Goal: Information Seeking & Learning: Learn about a topic

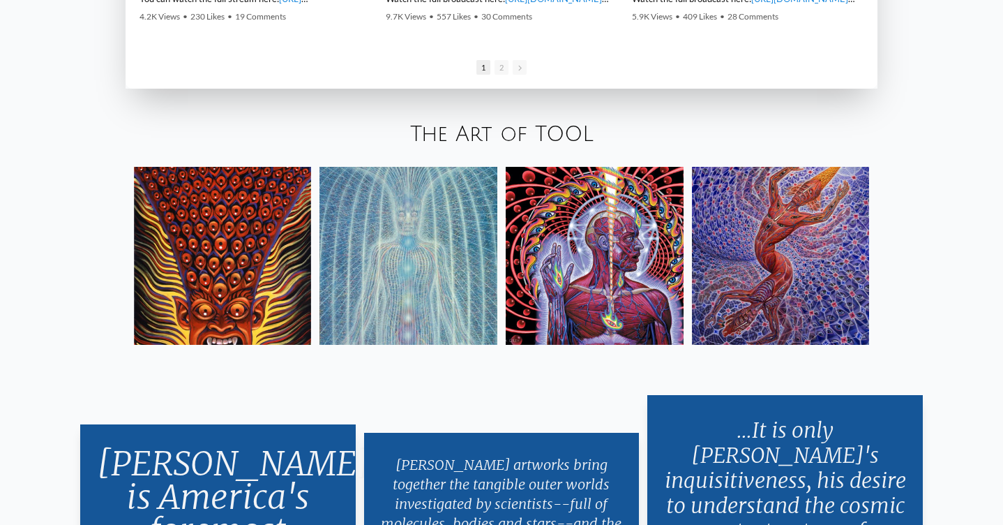
scroll to position [2392, 0]
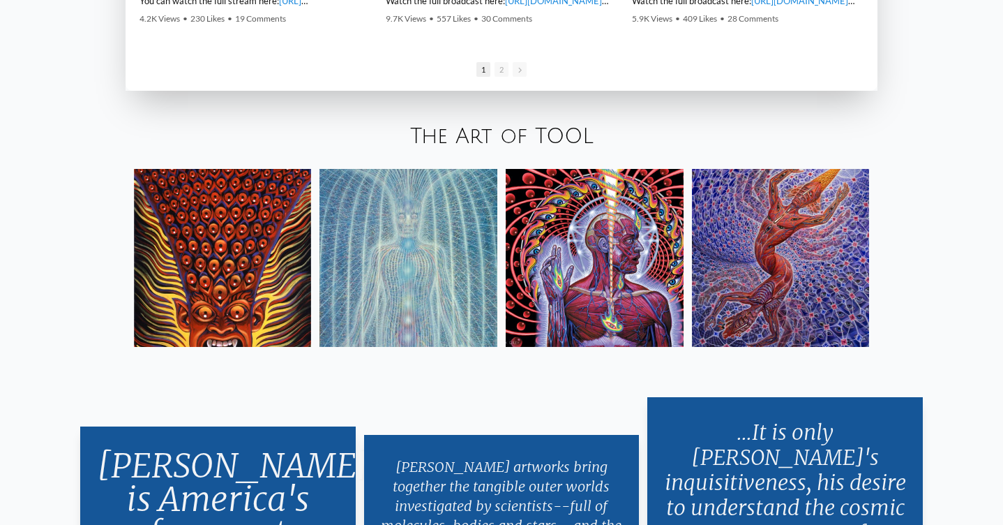
click at [132, 221] on div at bounding box center [502, 257] width 753 height 195
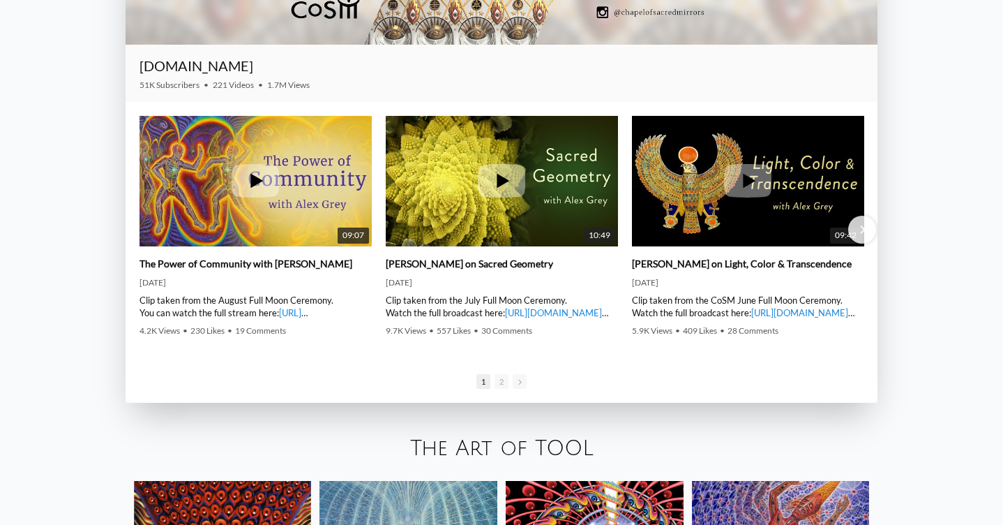
scroll to position [2078, 0]
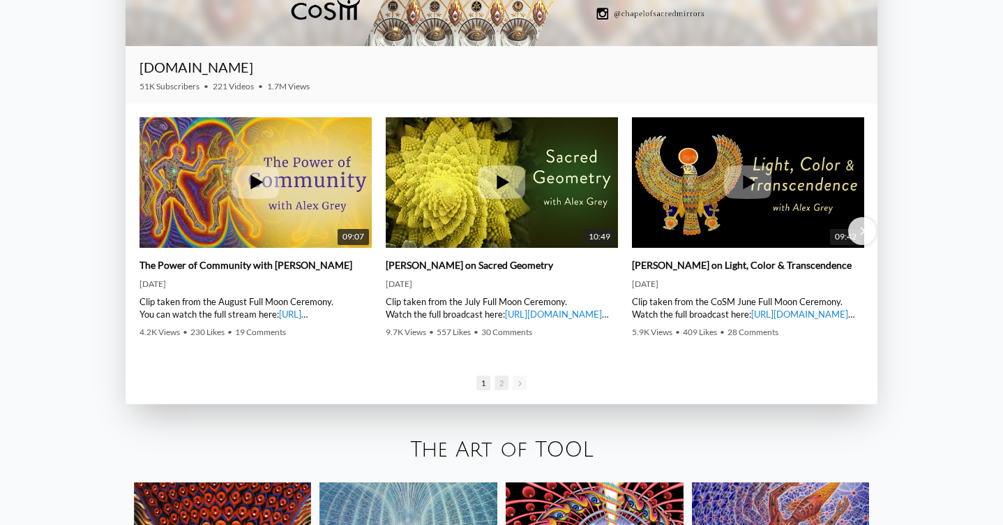
click at [502, 385] on span "2" at bounding box center [502, 382] width 14 height 15
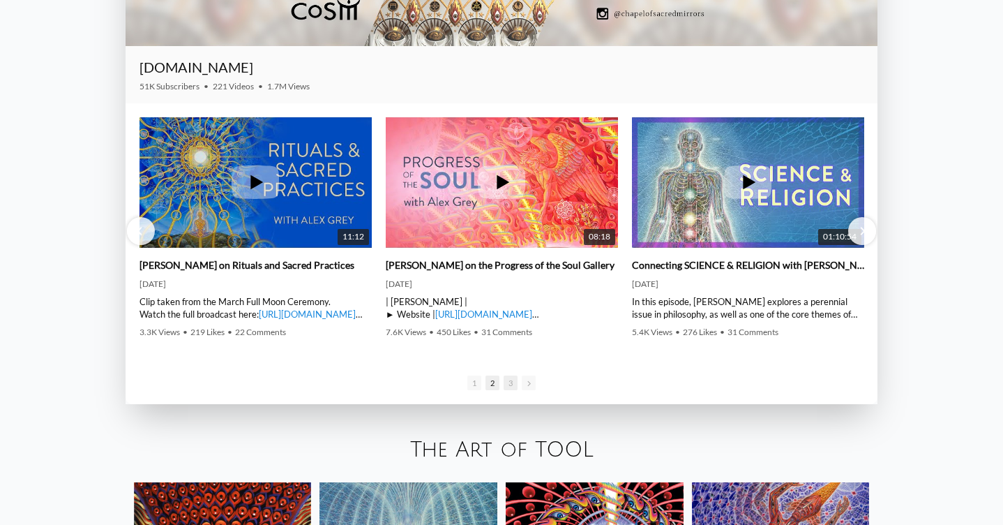
click at [509, 384] on span "3" at bounding box center [511, 382] width 14 height 15
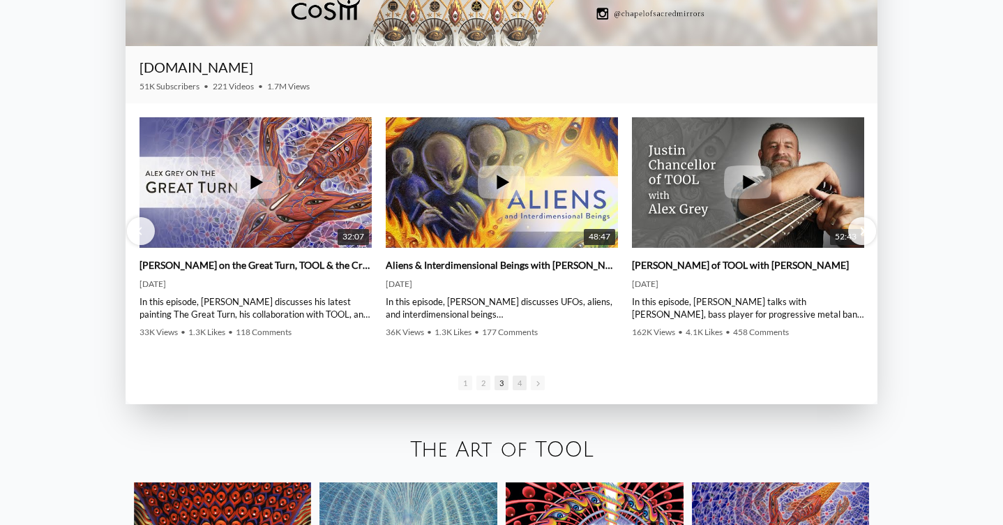
click at [519, 384] on span "4" at bounding box center [520, 382] width 14 height 15
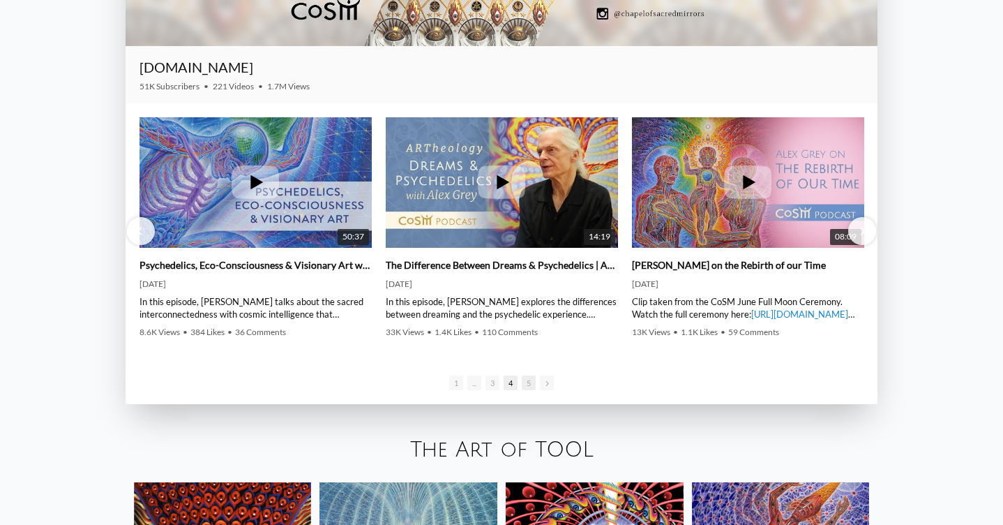
click at [528, 384] on span "5" at bounding box center [529, 382] width 14 height 15
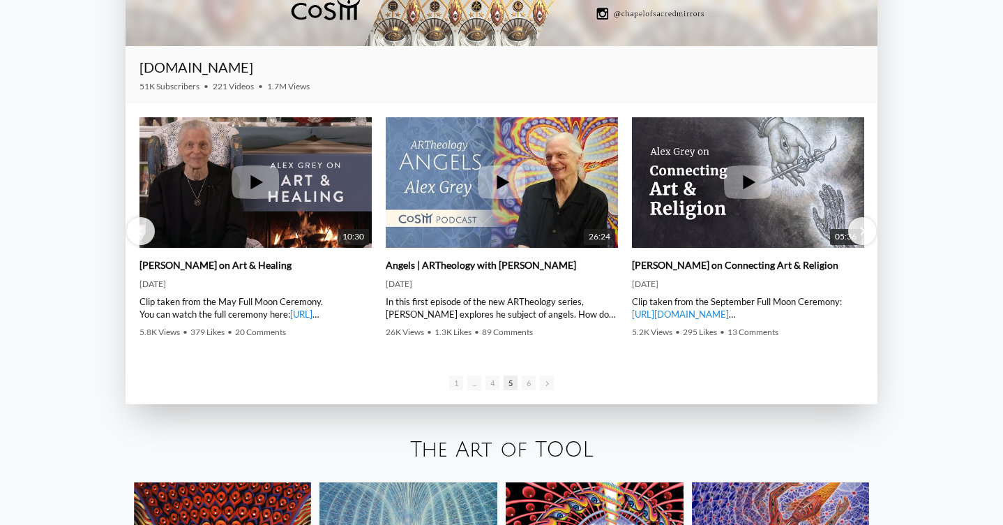
click at [528, 384] on span "6" at bounding box center [529, 382] width 14 height 15
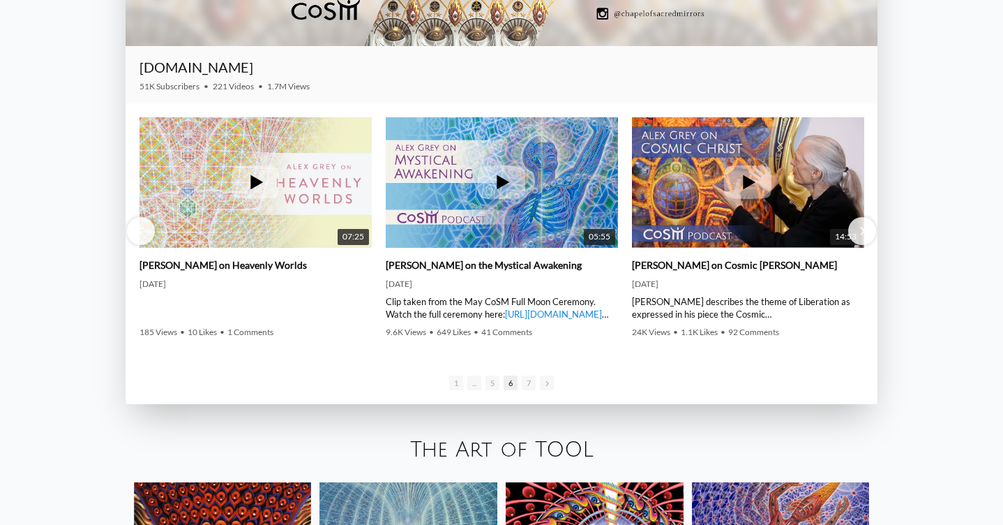
click at [528, 384] on span "7" at bounding box center [529, 382] width 14 height 15
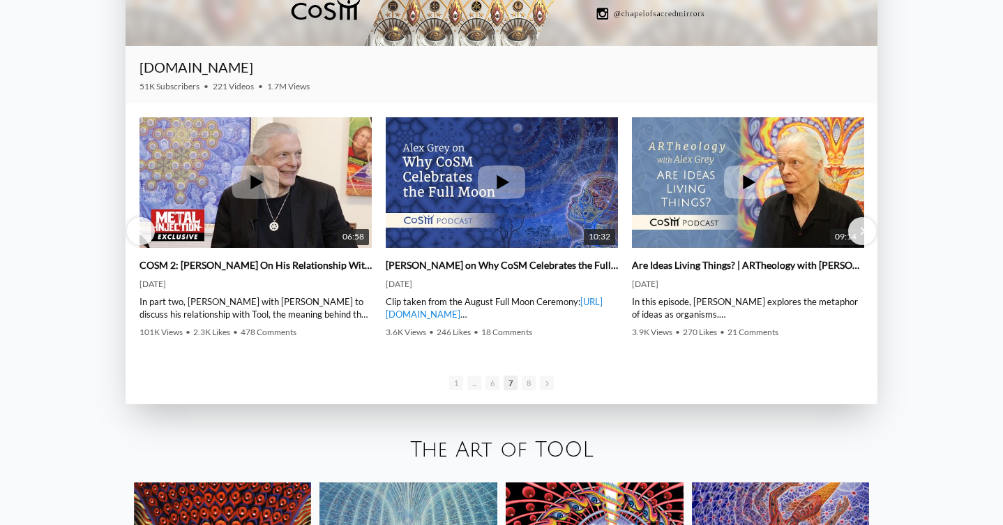
click at [528, 384] on span "8" at bounding box center [529, 382] width 14 height 15
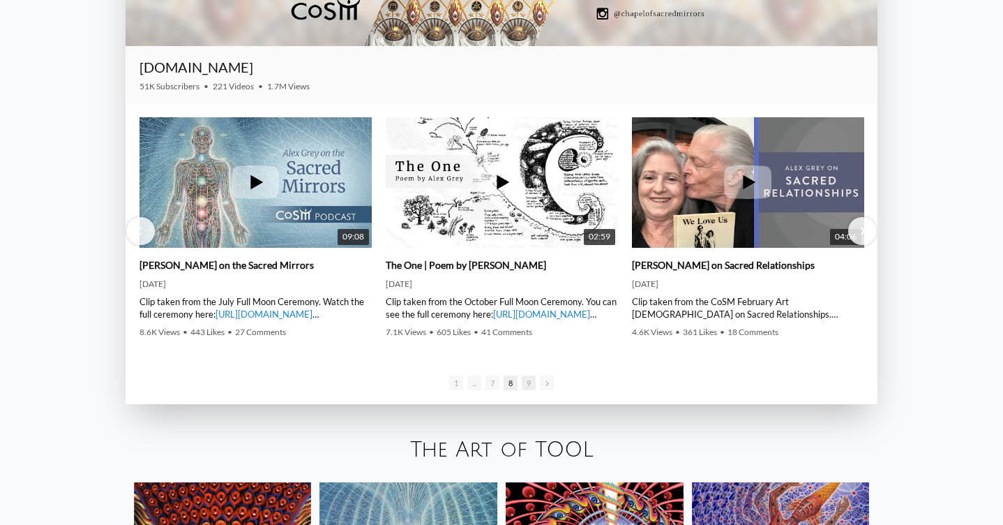
click at [530, 386] on span "9" at bounding box center [529, 382] width 14 height 15
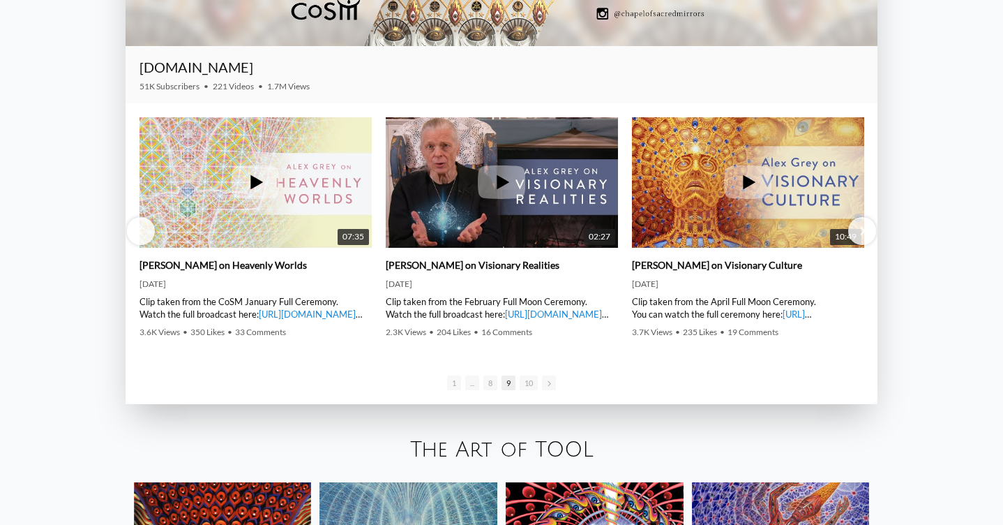
click at [530, 386] on span "10" at bounding box center [529, 382] width 18 height 15
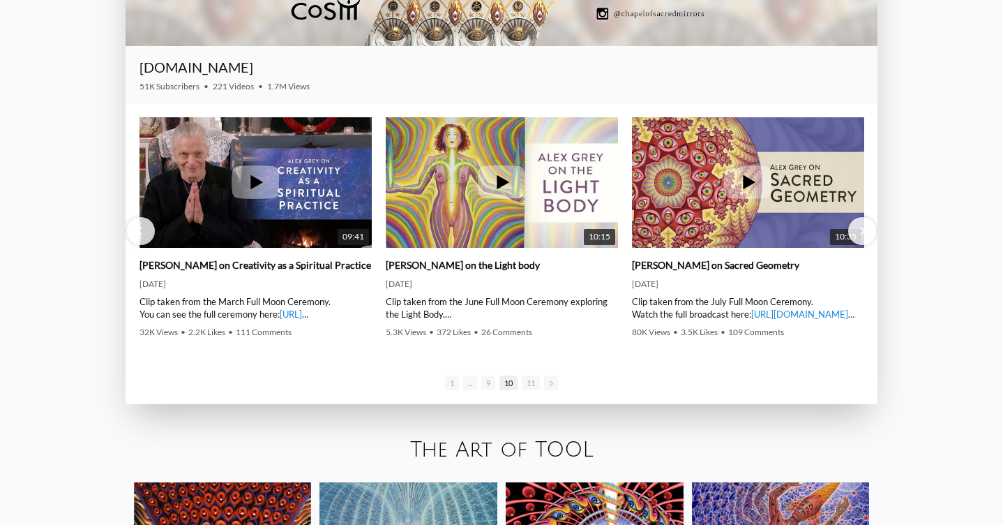
click at [530, 386] on span "11" at bounding box center [531, 382] width 18 height 15
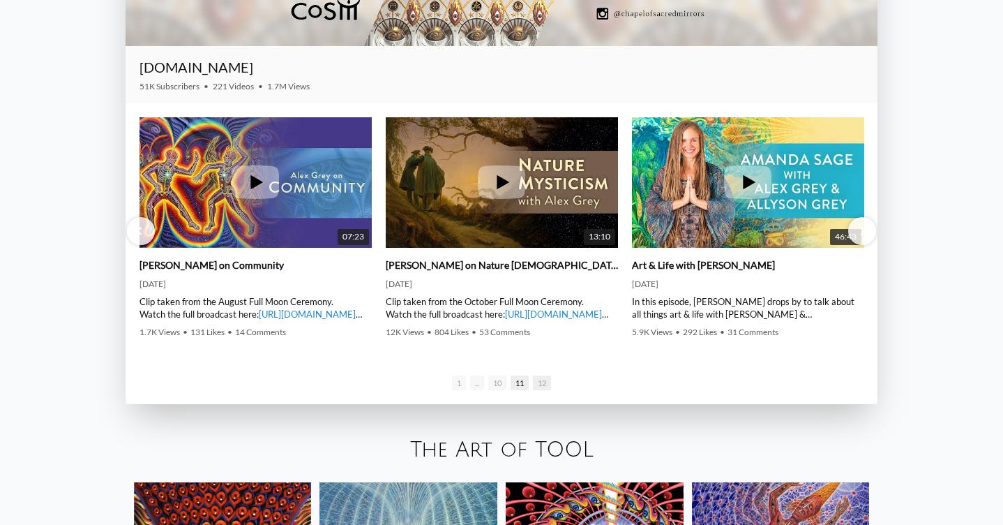
click at [543, 384] on span "12" at bounding box center [542, 382] width 18 height 15
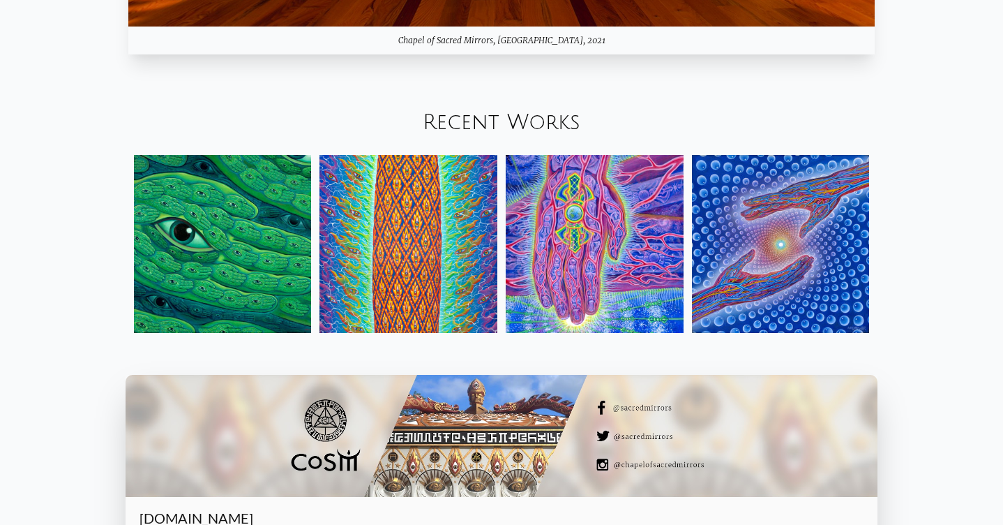
scroll to position [1626, 0]
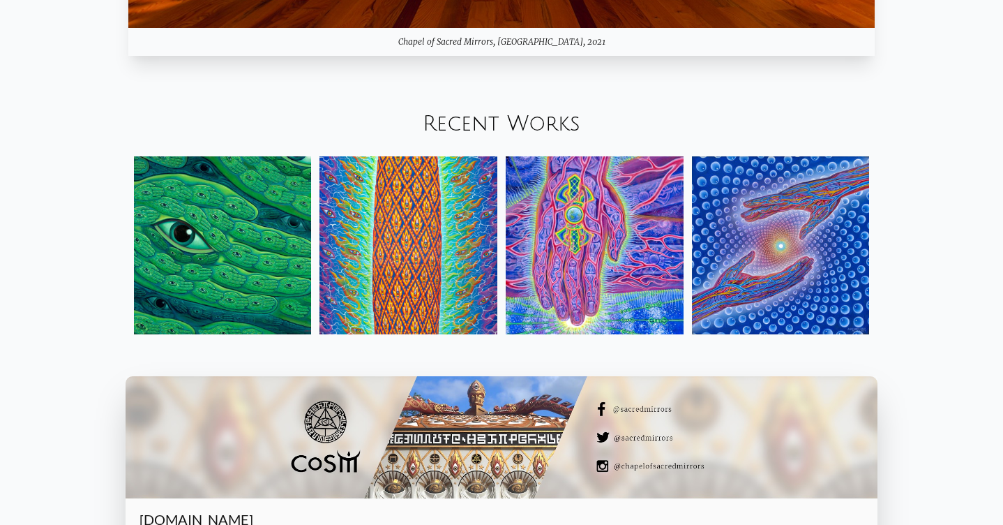
click at [460, 296] on img at bounding box center [409, 245] width 178 height 178
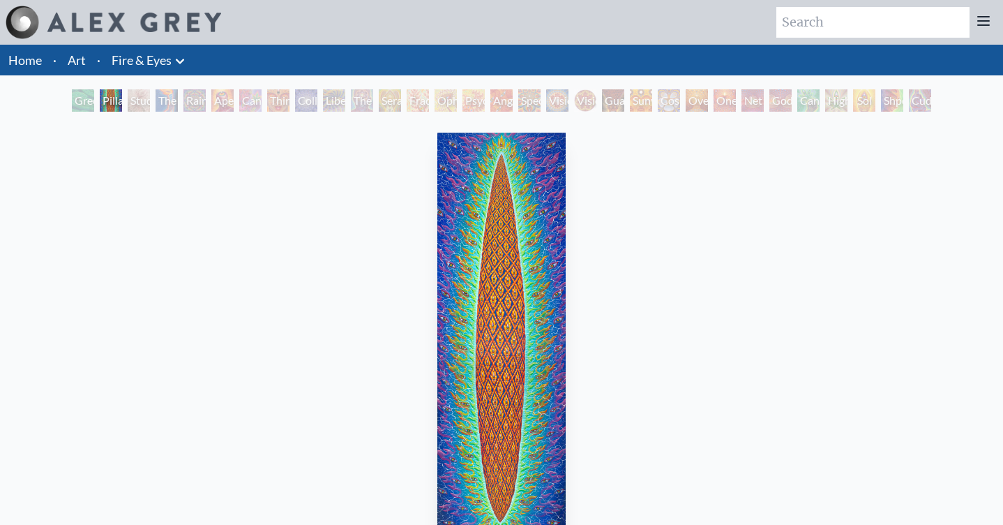
click at [922, 102] on div "Cuddle" at bounding box center [920, 100] width 22 height 22
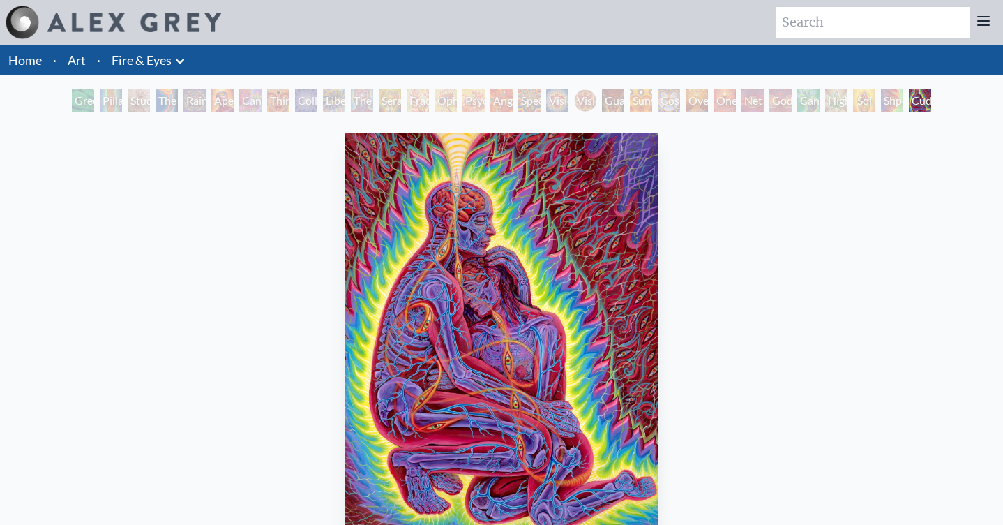
click at [602, 98] on div "Guardian of Infinite Vision" at bounding box center [613, 100] width 22 height 22
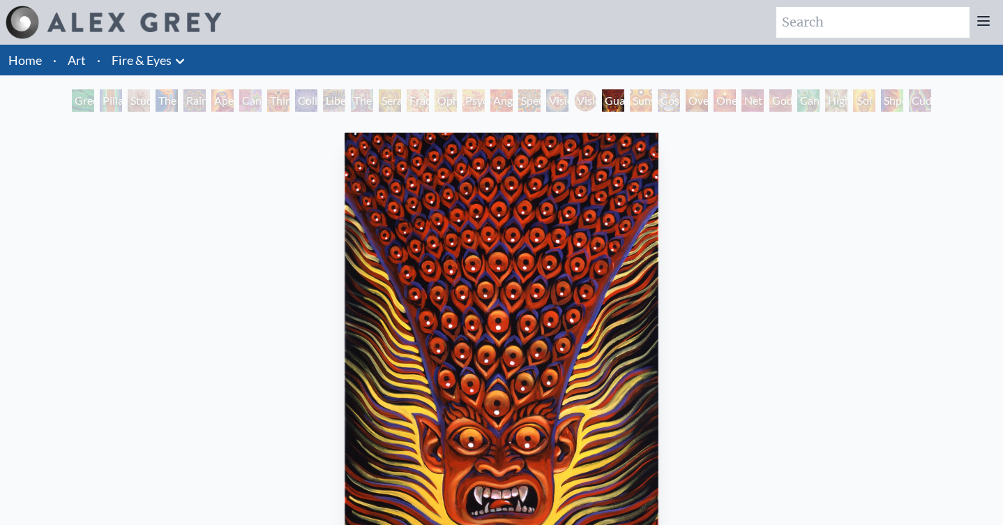
click at [541, 103] on div "Spectral Lotus" at bounding box center [529, 100] width 22 height 22
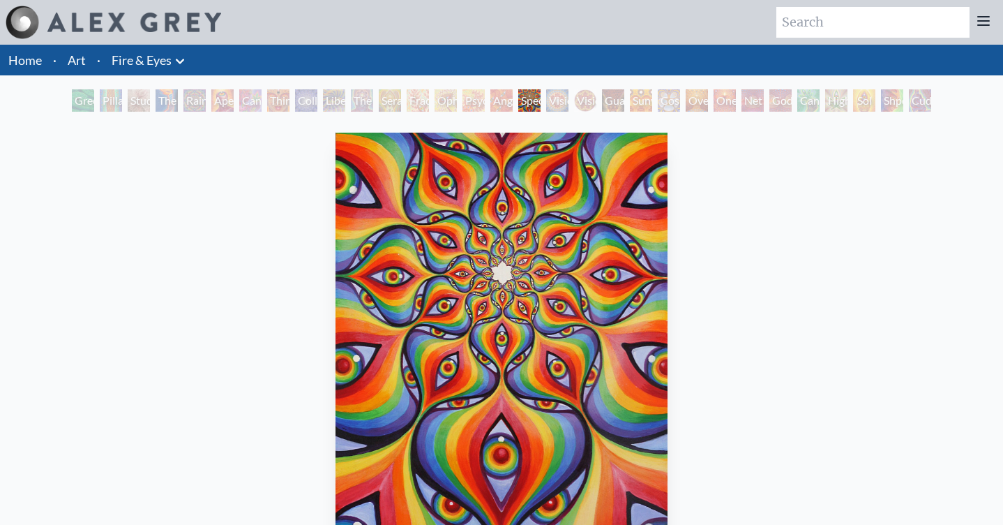
click at [359, 100] on div "The Seer" at bounding box center [362, 100] width 22 height 22
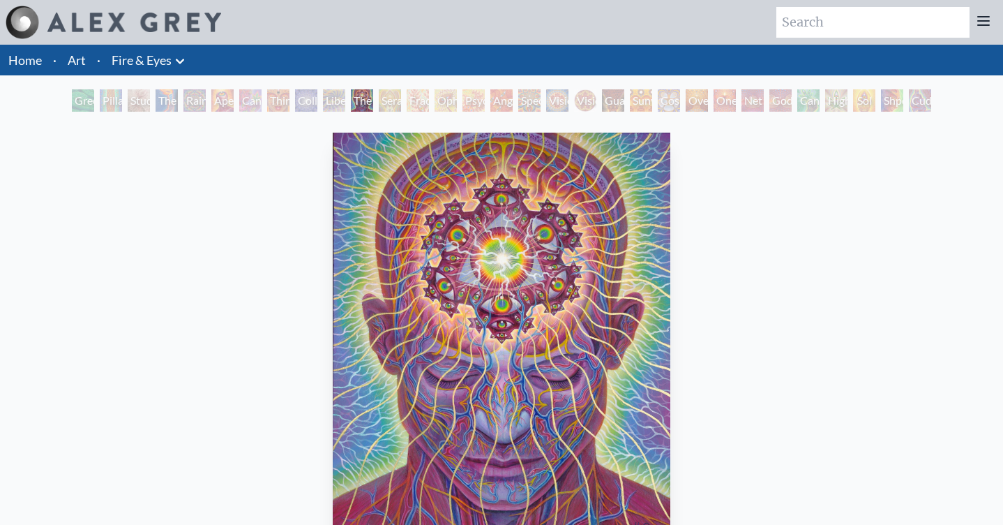
click at [323, 98] on div "Liberation Through Seeing" at bounding box center [334, 100] width 22 height 22
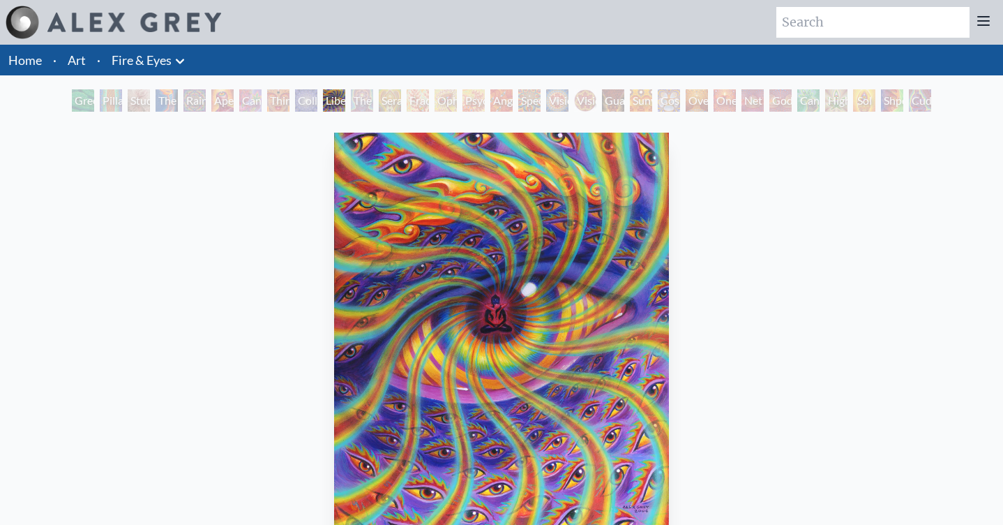
click at [308, 102] on div "Collective Vision" at bounding box center [306, 100] width 22 height 22
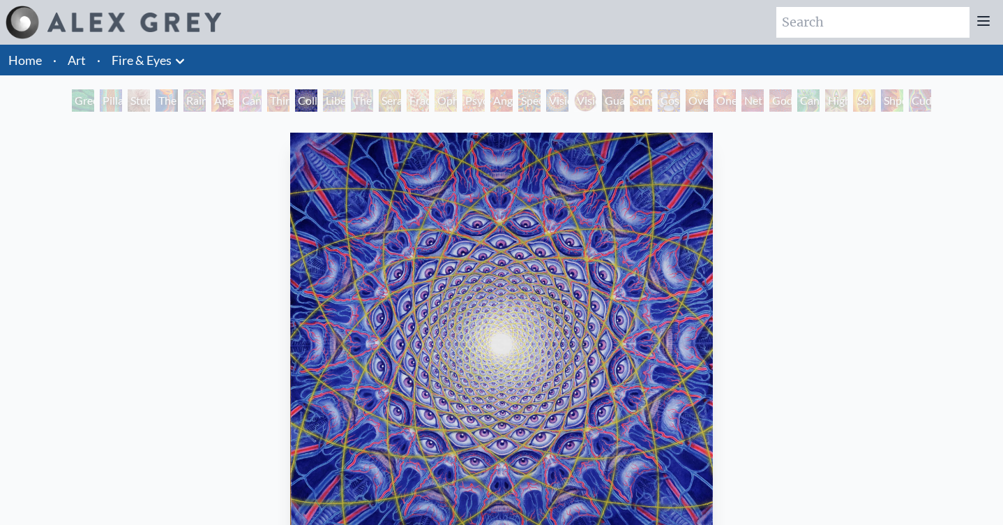
click at [138, 99] on div "Study for the Great Turn" at bounding box center [139, 100] width 22 height 22
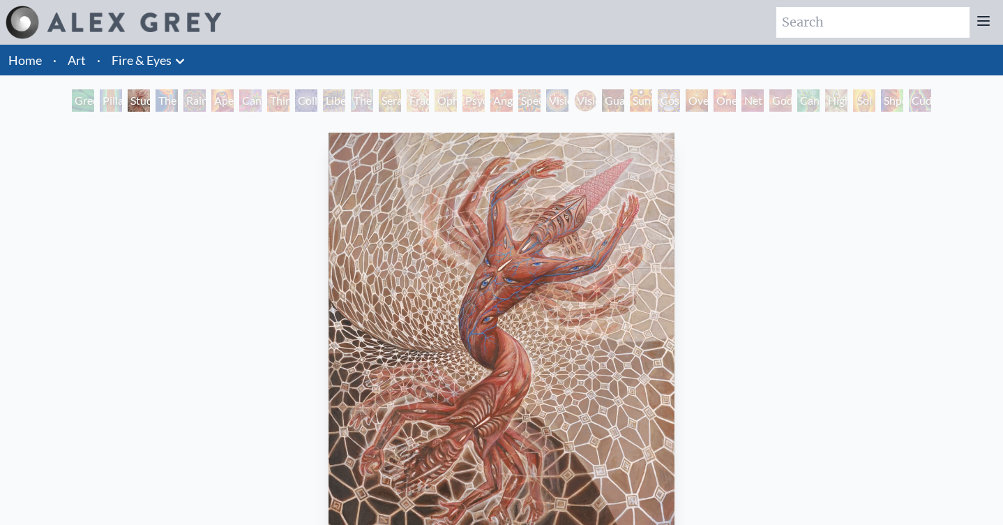
click at [158, 100] on div "The Torch" at bounding box center [167, 100] width 22 height 22
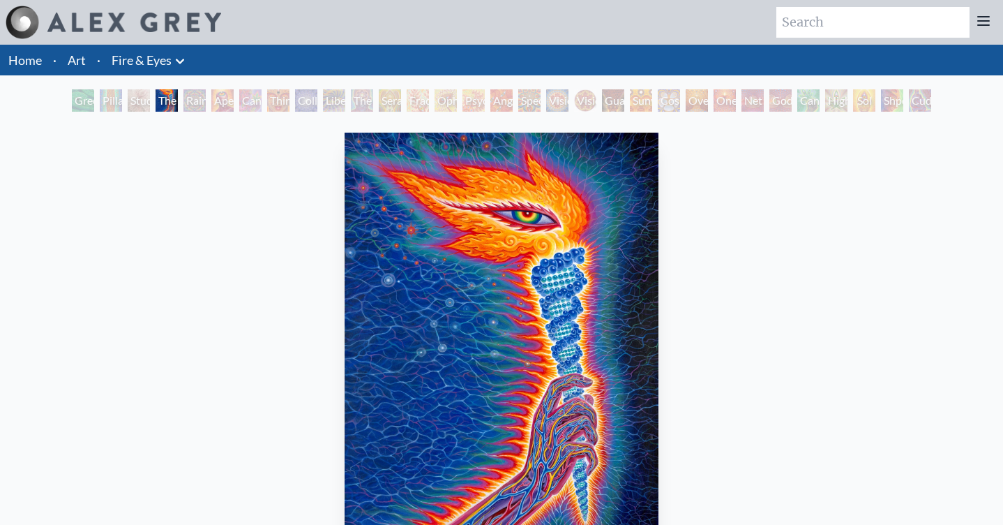
click at [85, 61] on link "Art" at bounding box center [77, 60] width 18 height 20
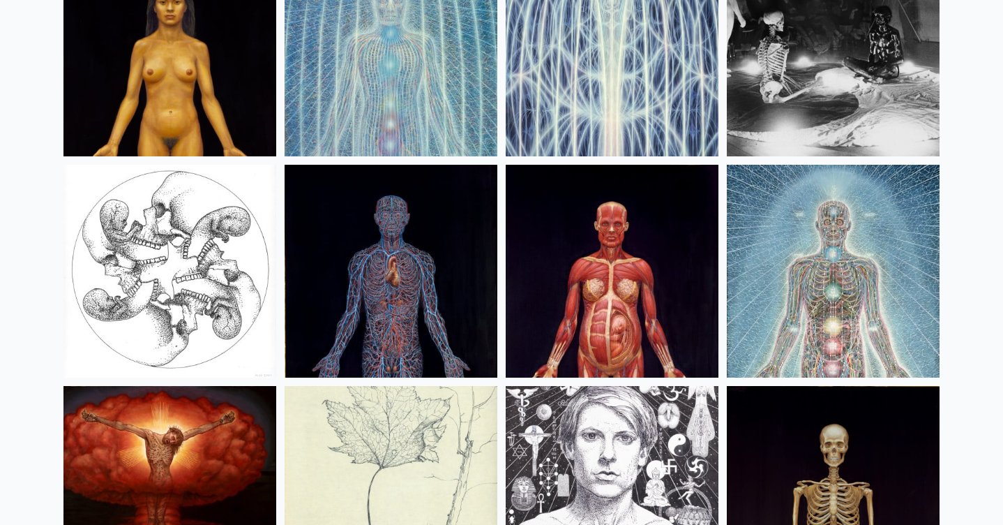
scroll to position [17021, 0]
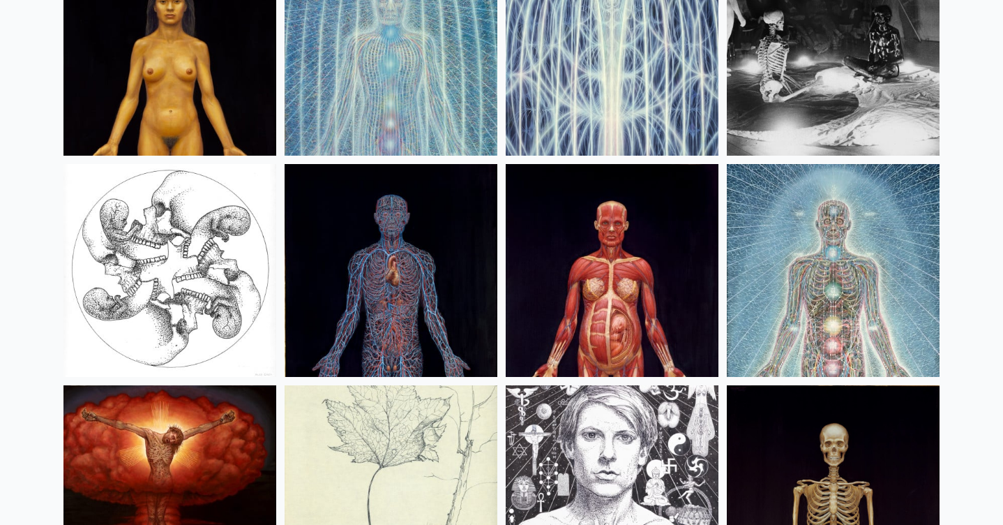
click at [849, 253] on img at bounding box center [833, 270] width 213 height 213
click at [793, 235] on img at bounding box center [833, 270] width 213 height 213
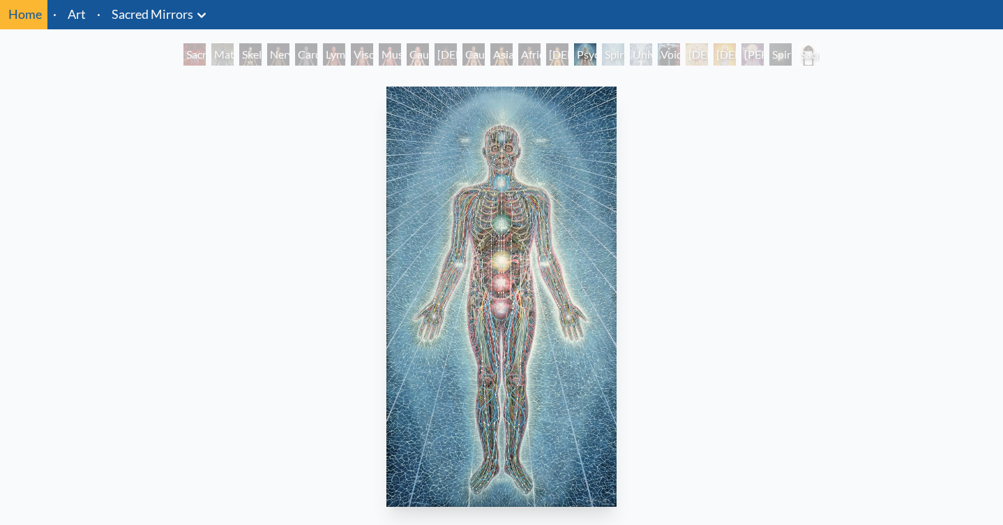
scroll to position [43, 0]
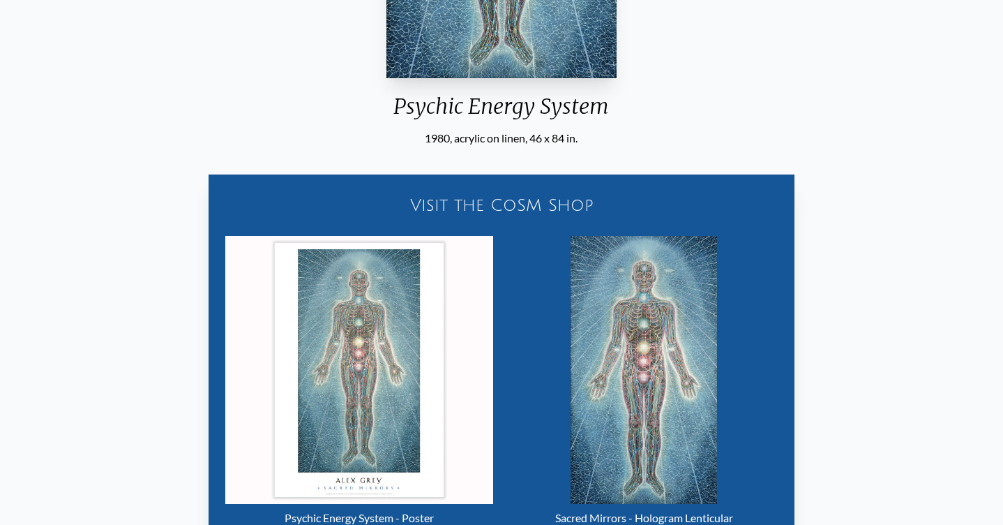
scroll to position [481, 0]
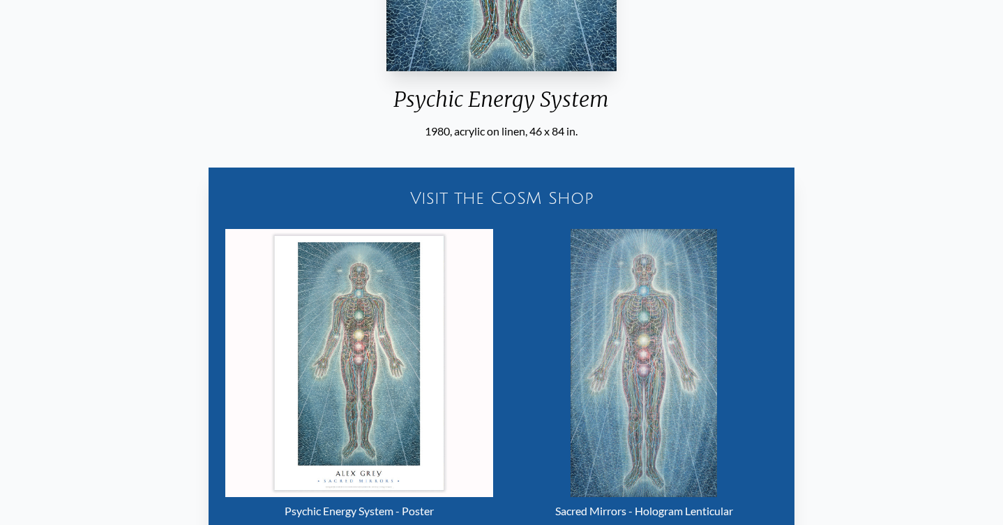
click at [641, 378] on img "15 / 23" at bounding box center [644, 363] width 147 height 268
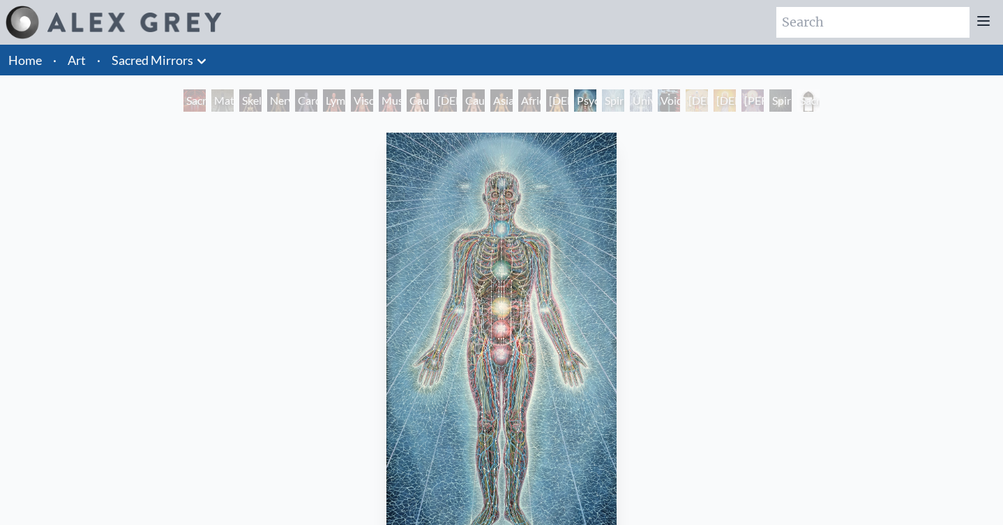
scroll to position [0, 0]
click at [613, 100] on div "Spiritual Energy System" at bounding box center [613, 100] width 22 height 22
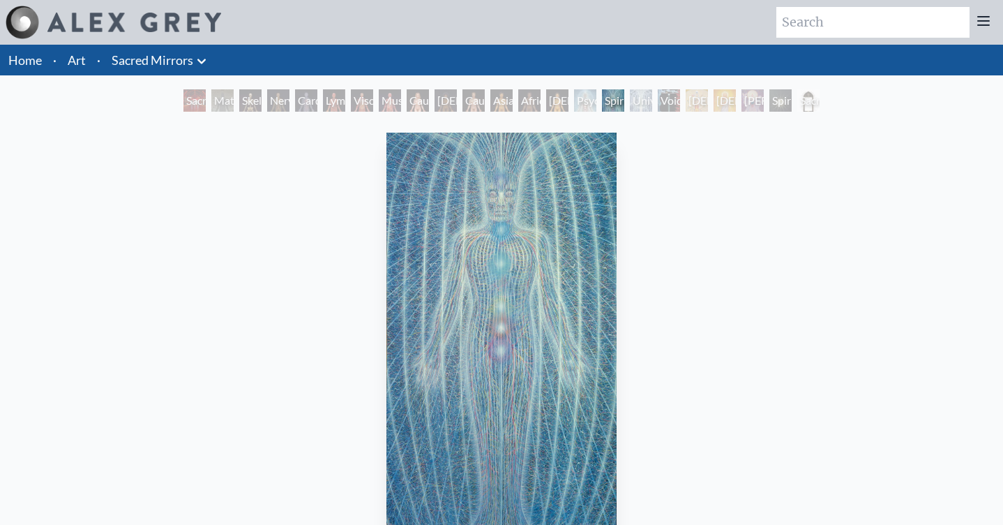
click at [630, 103] on div "Universal Mind Lattice" at bounding box center [641, 100] width 22 height 22
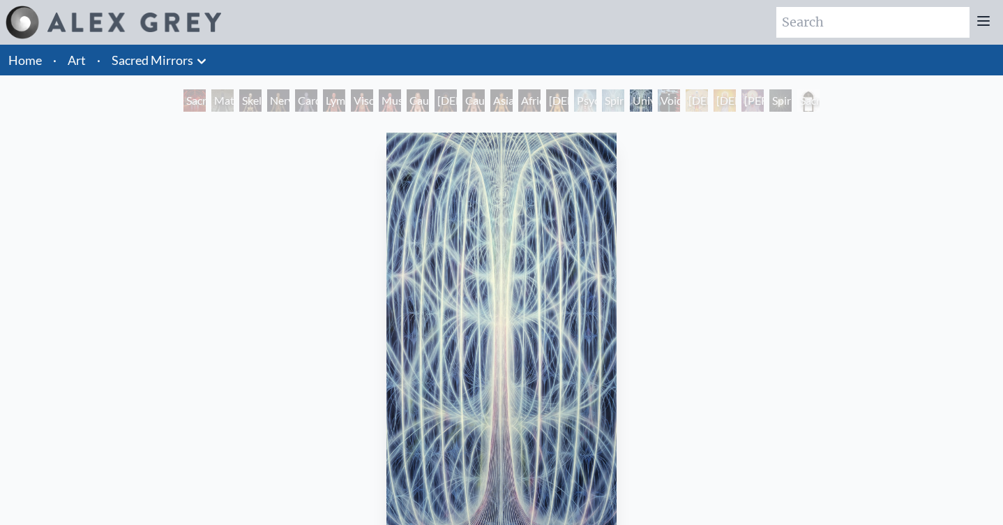
click at [703, 103] on div "[DEMOGRAPHIC_DATA]" at bounding box center [697, 100] width 22 height 22
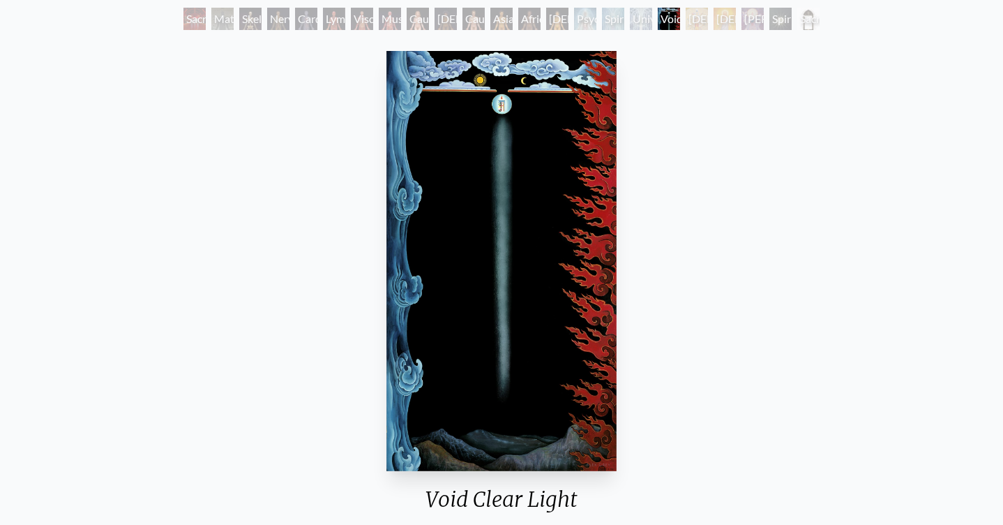
scroll to position [88, 0]
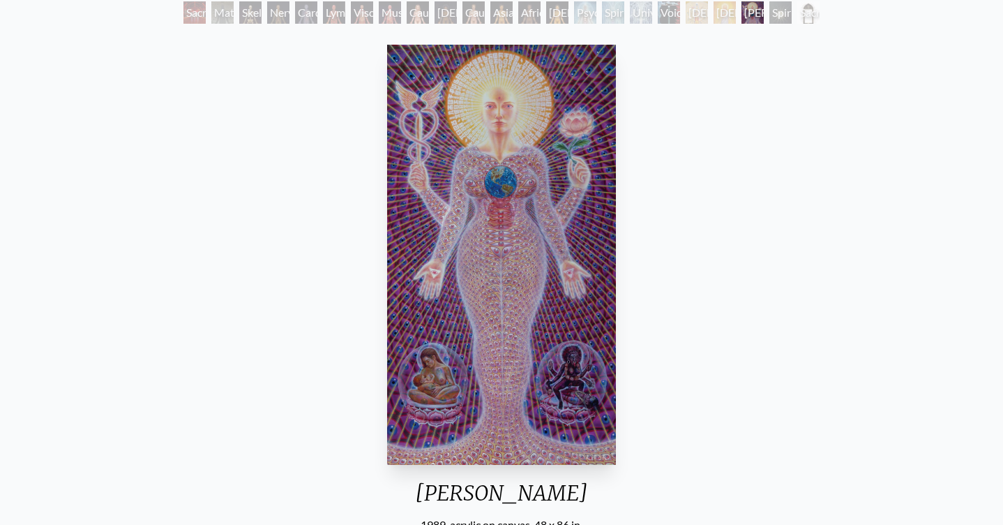
click at [521, 290] on img "21 / 23" at bounding box center [501, 255] width 229 height 420
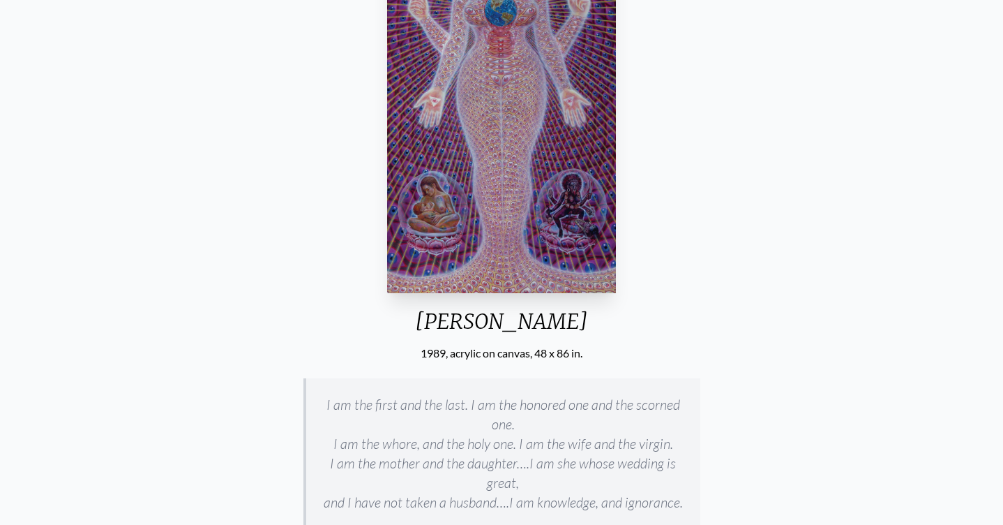
scroll to position [263, 0]
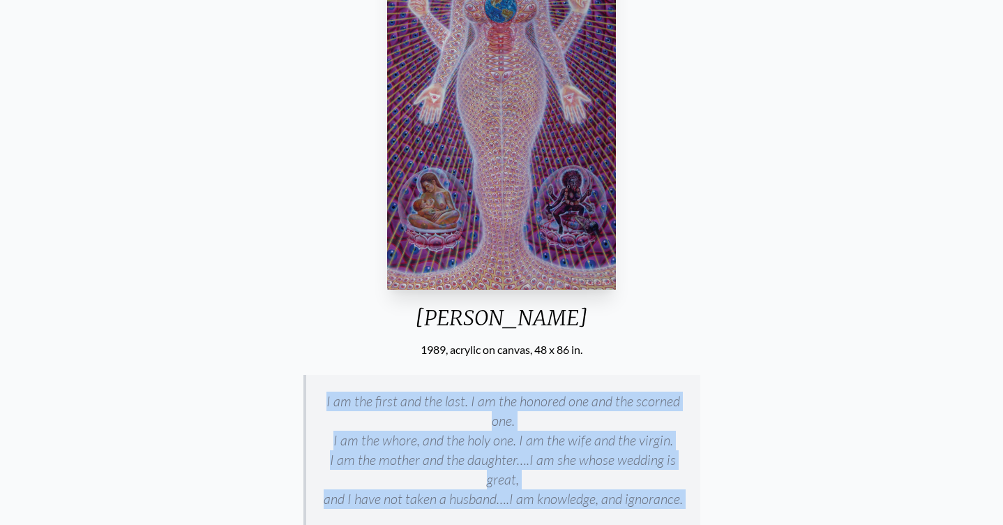
drag, startPoint x: 315, startPoint y: 378, endPoint x: 693, endPoint y: 486, distance: 393.3
copy div "I am the first and the last. I am the honored one and the scorned one. I am the…"
click at [267, 326] on div "[PERSON_NAME] 1989, acrylic on canvas, 48 x 86 in. I am the first and the last.…" at bounding box center [501, 423] width 981 height 1119
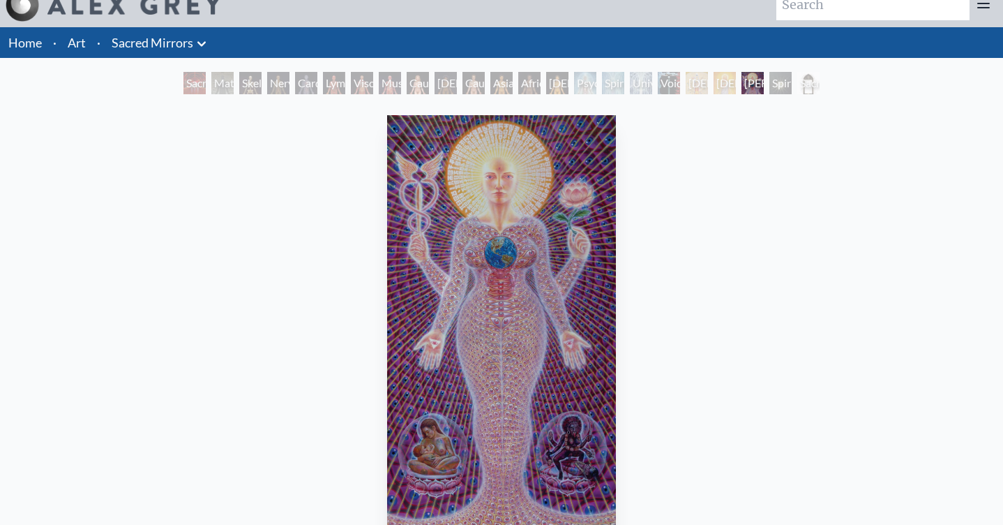
scroll to position [16, 0]
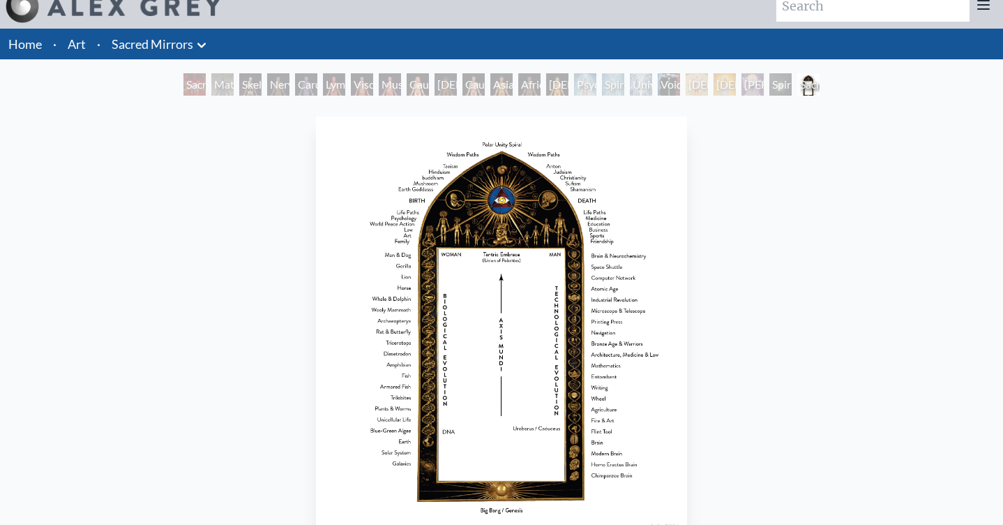
scroll to position [9, 0]
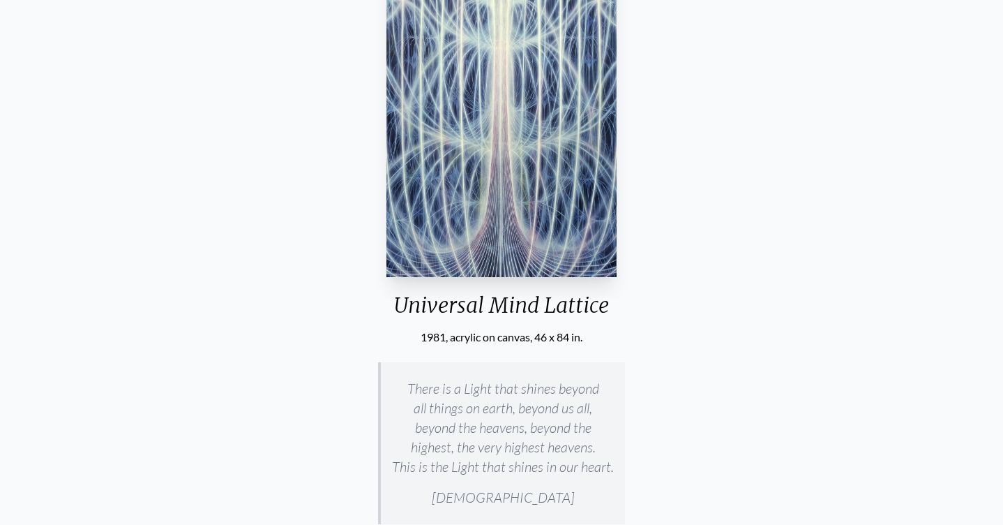
scroll to position [271, 0]
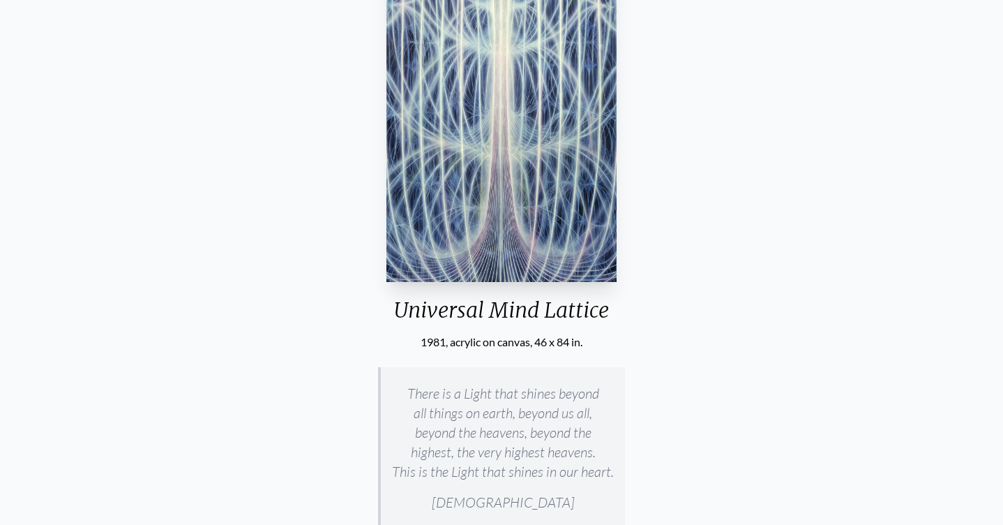
click at [532, 197] on img "17 / 23" at bounding box center [502, 72] width 230 height 420
drag, startPoint x: 410, startPoint y: 373, endPoint x: 541, endPoint y: 503, distance: 185.0
click at [541, 503] on blockquote "There is a Light that shines beyond all things on earth, beyond us all, beyond …" at bounding box center [501, 448] width 247 height 162
copy blockquote "There is a Light that shines beyond all things on earth, beyond us all, beyond …"
click at [291, 213] on div "Universal Mind Lattice 1981, acrylic on canvas, 46 x 84 in. There is a Light th…" at bounding box center [501, 407] width 981 height 1102
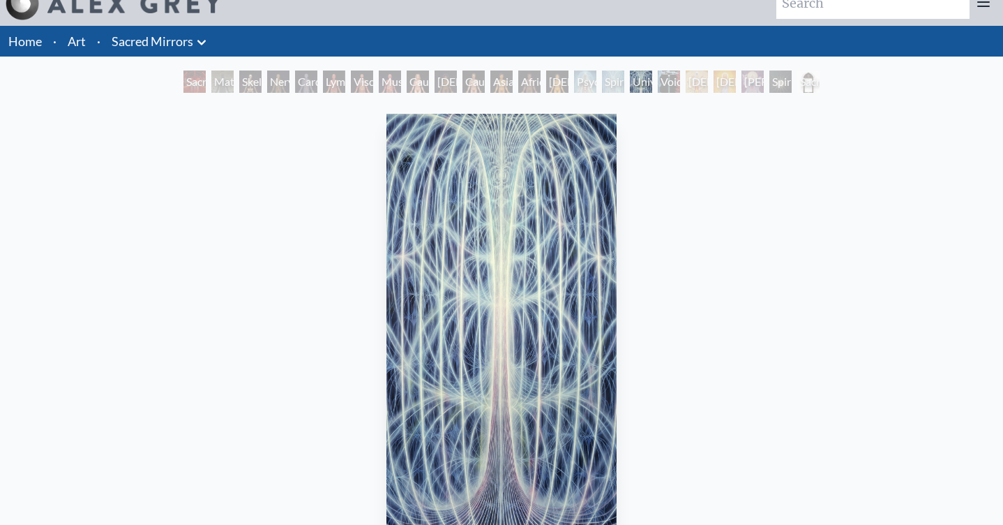
scroll to position [17, 0]
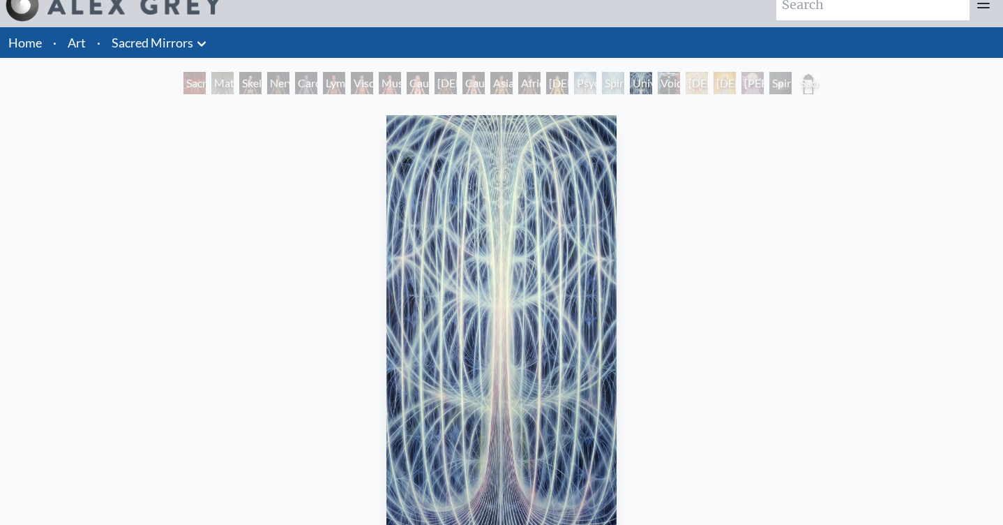
click at [624, 82] on div "Spiritual Energy System" at bounding box center [613, 83] width 22 height 22
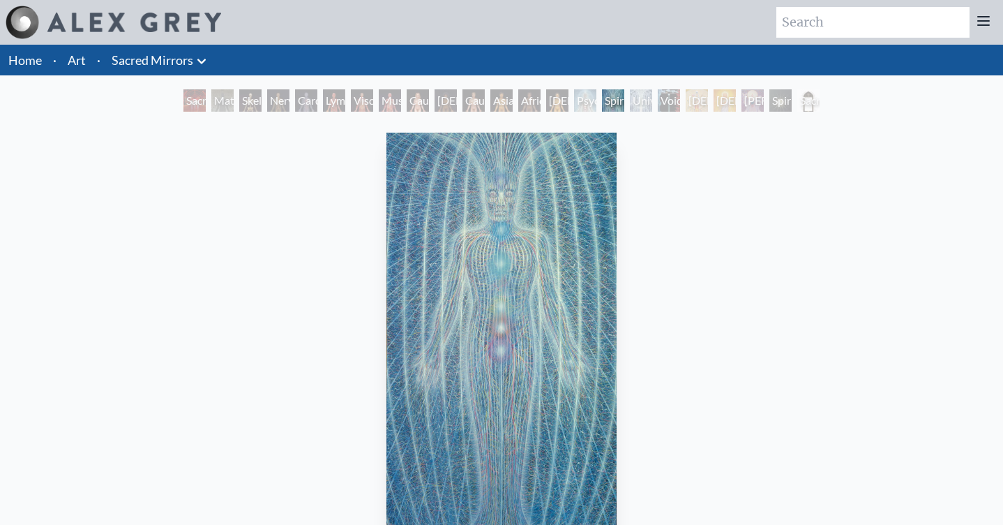
click at [602, 102] on div "Spiritual Energy System" at bounding box center [613, 100] width 22 height 22
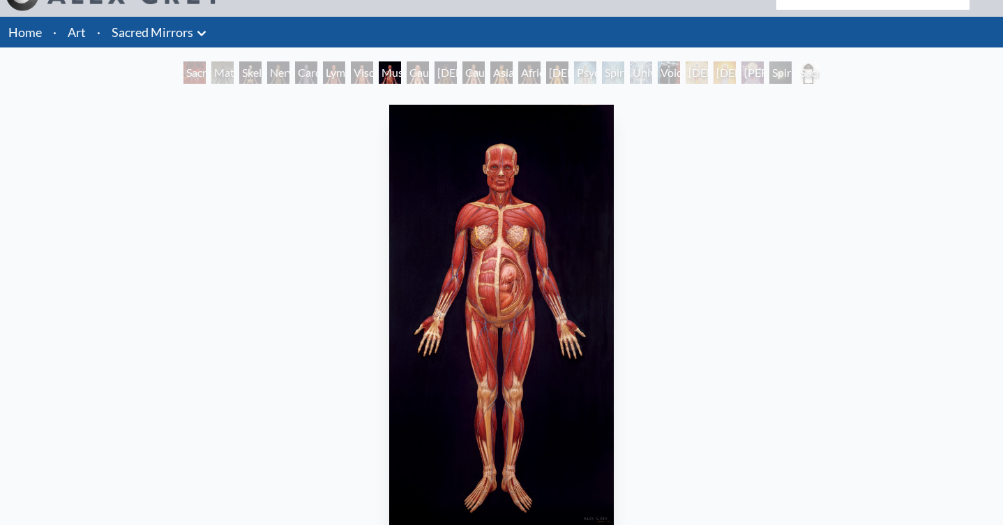
scroll to position [29, 0]
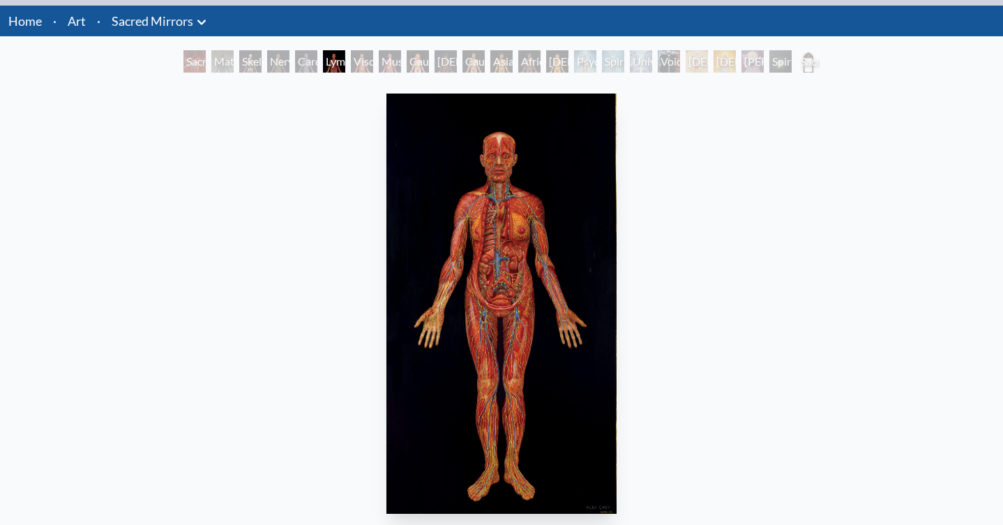
scroll to position [29, 0]
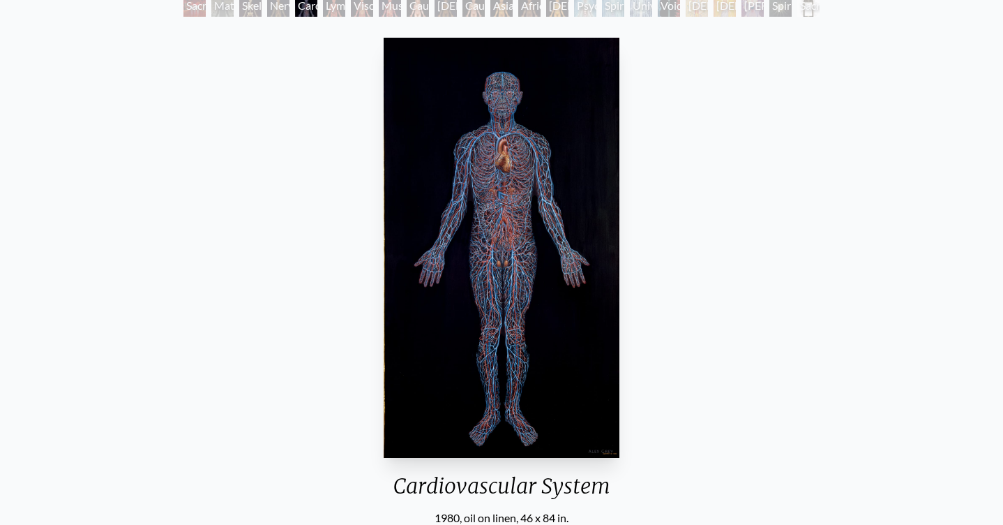
scroll to position [93, 0]
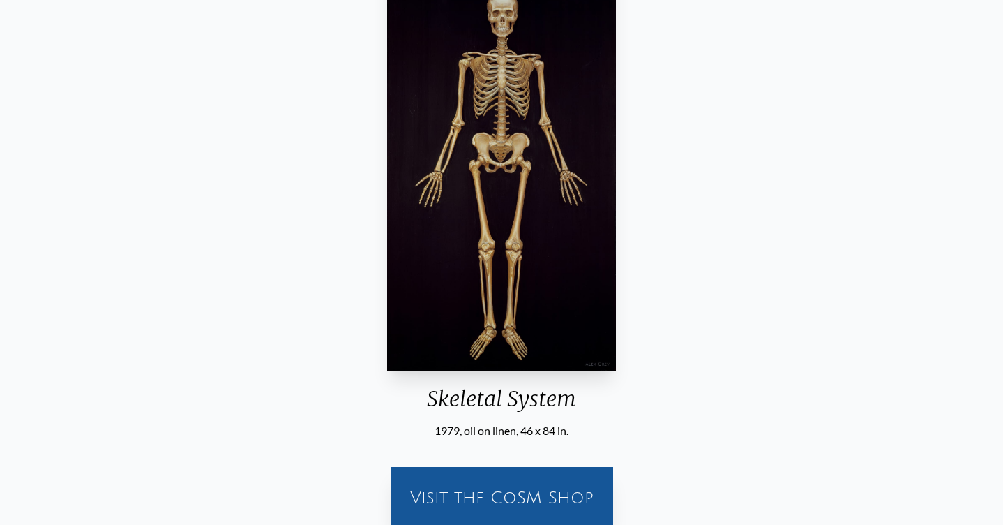
scroll to position [190, 0]
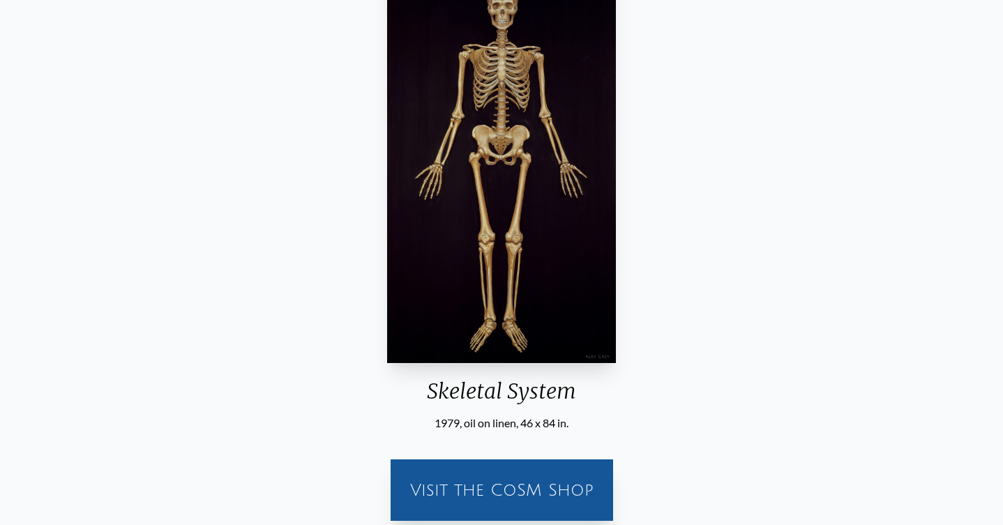
drag, startPoint x: 430, startPoint y: 386, endPoint x: 610, endPoint y: 419, distance: 183.1
click at [610, 419] on div "Skeletal System 1979, oil on linen, 46 x 84 in." at bounding box center [502, 184] width 240 height 494
copy div "Skeletal System 1979, oil on linen, 46 x 84 in."
click at [253, 223] on div "Skeletal System 1979, oil on linen, 46 x 84 in. Visit the CoSM Shop" at bounding box center [501, 234] width 981 height 594
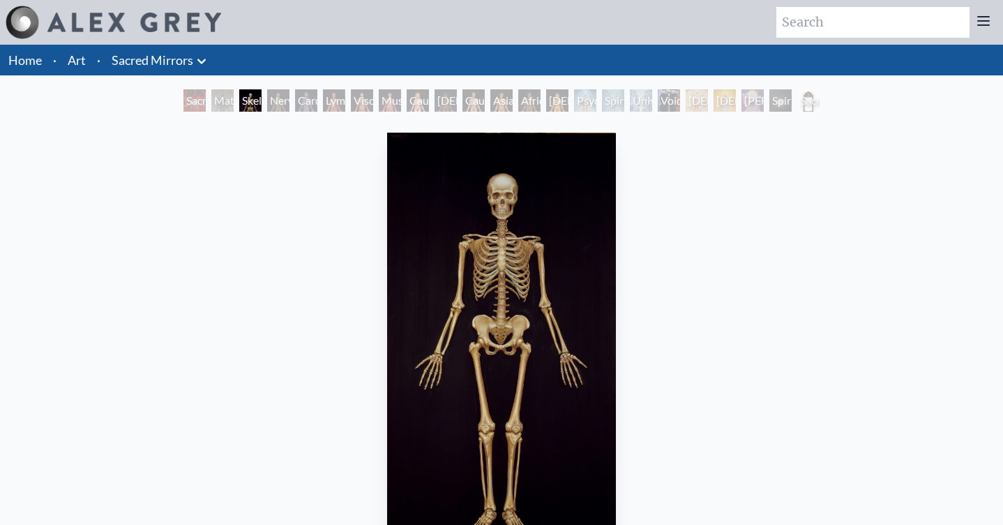
scroll to position [0, 0]
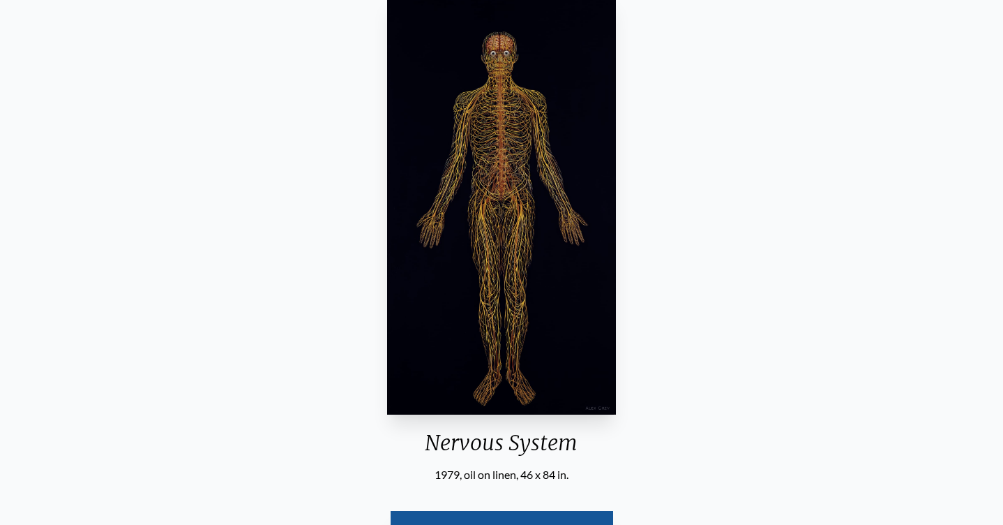
scroll to position [140, 0]
drag, startPoint x: 427, startPoint y: 425, endPoint x: 623, endPoint y: 460, distance: 199.2
click at [623, 460] on div "Nervous System 1979, oil on linen, 46 x 84 in. Visit the CoSM Shop" at bounding box center [501, 284] width 981 height 594
click at [852, 357] on div "Nervous System 1979, oil on linen, 46 x 84 in. Visit the CoSM Shop" at bounding box center [501, 284] width 981 height 594
click at [758, 353] on div "Nervous System 1979, oil on linen, 46 x 84 in. Visit the CoSM Shop" at bounding box center [501, 284] width 981 height 594
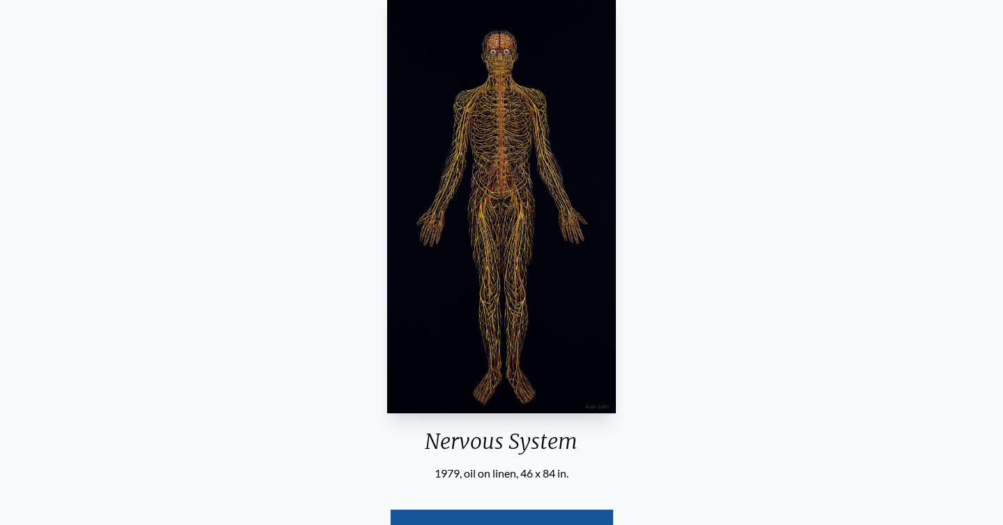
click at [382, 320] on div "Nervous System 1979, oil on linen, 46 x 84 in. Visit the CoSM Shop" at bounding box center [501, 284] width 981 height 594
click at [410, 399] on div "Nervous System 1979, oil on linen, 46 x 84 in." at bounding box center [502, 234] width 241 height 494
click at [424, 428] on div "Nervous System" at bounding box center [502, 446] width 241 height 36
click at [458, 481] on div "Visit the CoSM Shop" at bounding box center [501, 531] width 981 height 100
click at [571, 368] on img "4 / 23" at bounding box center [502, 203] width 230 height 420
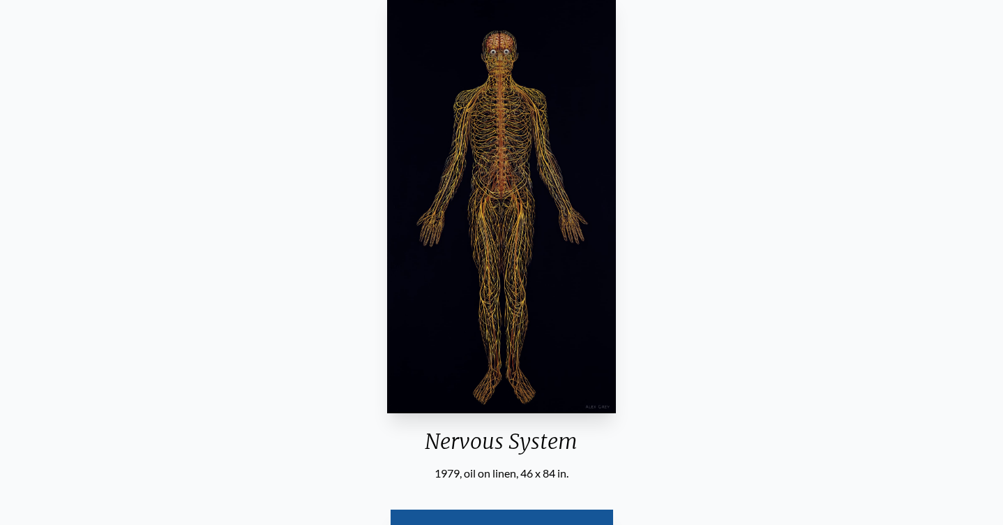
drag, startPoint x: 330, startPoint y: 211, endPoint x: 476, endPoint y: 458, distance: 286.2
click at [476, 458] on div "Nervous System 1979, oil on linen, 46 x 84 in. Visit the CoSM Shop" at bounding box center [501, 284] width 981 height 594
click at [492, 435] on div "Nervous System" at bounding box center [502, 446] width 241 height 36
click at [568, 437] on div "Nervous System" at bounding box center [502, 446] width 241 height 36
click at [575, 465] on div "1979, oil on linen, 46 x 84 in." at bounding box center [502, 473] width 241 height 17
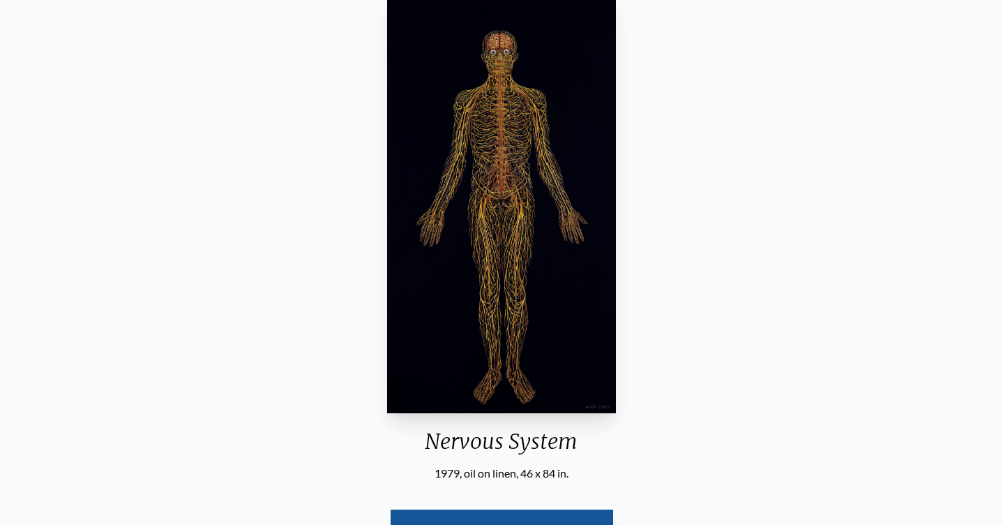
click at [571, 465] on div "1979, oil on linen, 46 x 84 in." at bounding box center [502, 473] width 241 height 17
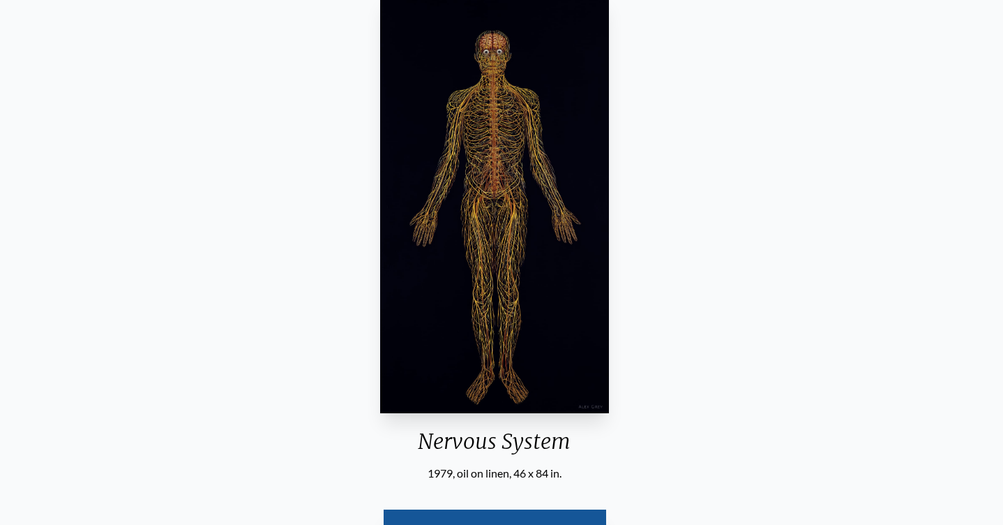
click at [563, 421] on div "Nervous System 1979, oil on linen, 46 x 84 in." at bounding box center [495, 234] width 241 height 494
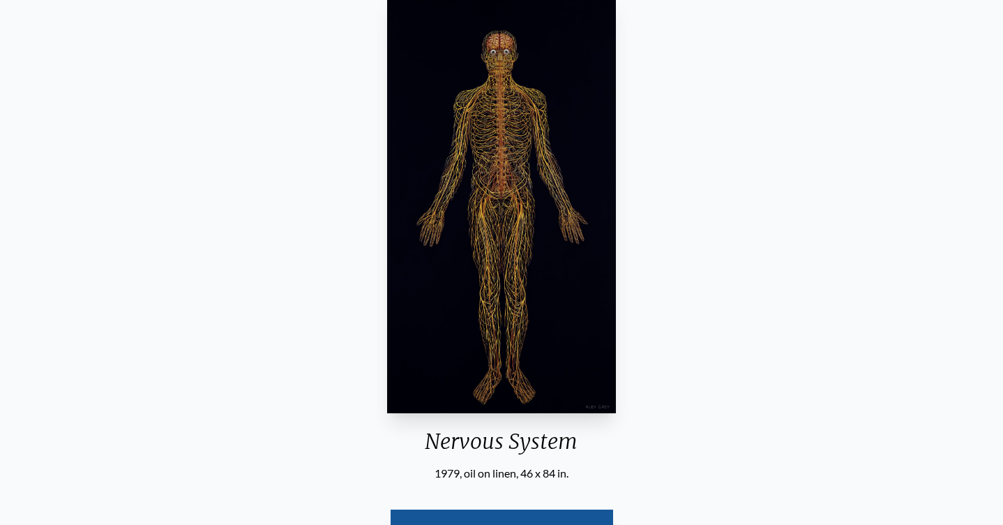
click at [751, 327] on div "Nervous System 1979, oil on linen, 46 x 84 in. Visit the CoSM Shop" at bounding box center [501, 284] width 981 height 594
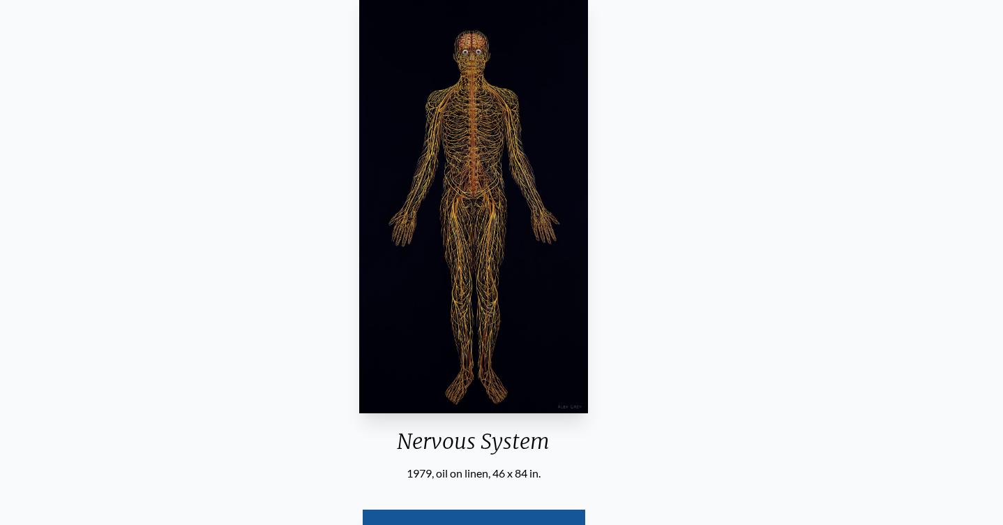
click at [400, 450] on div "Nervous System 1979, oil on linen, 46 x 84 in." at bounding box center [474, 234] width 241 height 494
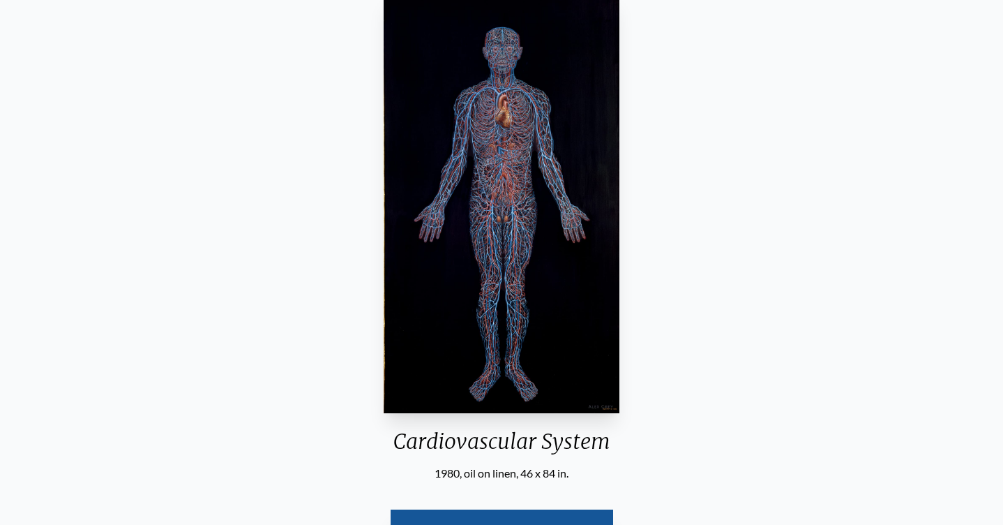
drag, startPoint x: 396, startPoint y: 425, endPoint x: 578, endPoint y: 451, distance: 183.2
click at [578, 451] on div "Cardiovascular System 1980, oil on linen, 46 x 84 in." at bounding box center [501, 234] width 246 height 494
copy div "Cardiovascular System 1980, oil on linen, 46 x 84 in."
click at [676, 278] on div "Cardiovascular System 1980, oil on linen, 46 x 84 in. Visit the CoSM Shop" at bounding box center [501, 284] width 981 height 594
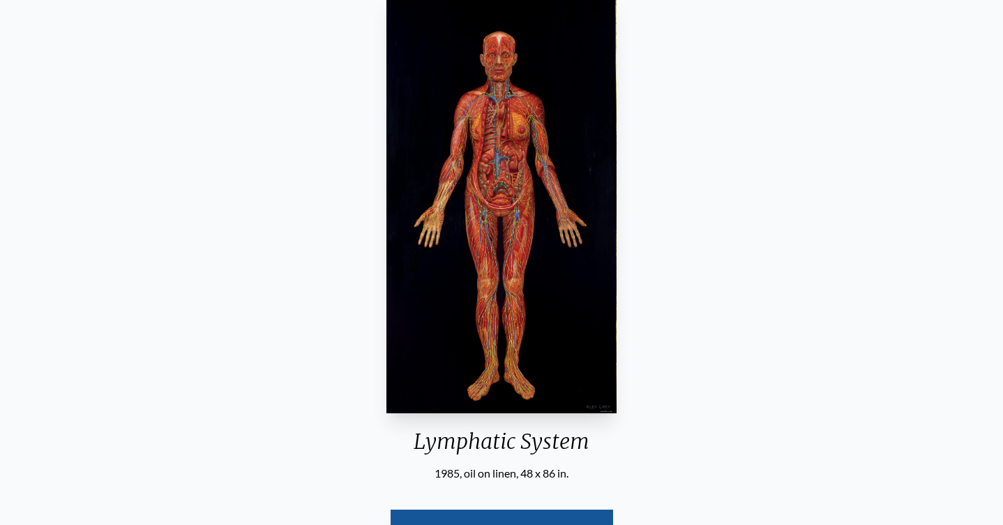
drag, startPoint x: 418, startPoint y: 422, endPoint x: 585, endPoint y: 451, distance: 169.9
click at [585, 451] on div "Lymphatic System 1985, oil on linen, 48 x 86 in." at bounding box center [501, 234] width 241 height 494
copy div "Lymphatic System 1985, oil on linen, 48 x 86 in."
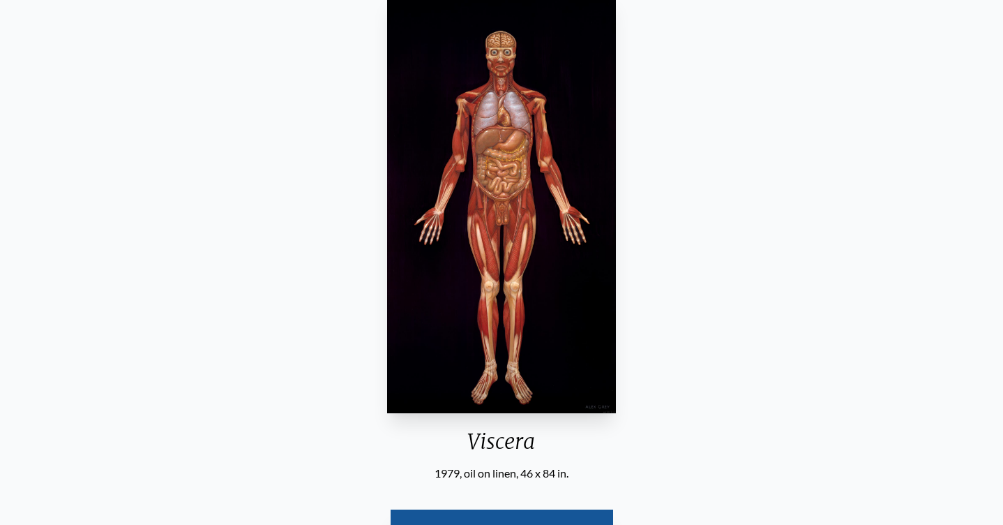
drag, startPoint x: 472, startPoint y: 422, endPoint x: 593, endPoint y: 452, distance: 125.0
click at [593, 452] on div "Viscera 1979, oil on linen, 46 x 84 in." at bounding box center [501, 234] width 239 height 494
copy div "Viscera 1979, oil on linen, 46 x 84 in."
click at [644, 309] on div "Viscera 1979, oil on linen, 46 x 84 in. Visit the CoSM Shop" at bounding box center [501, 284] width 981 height 594
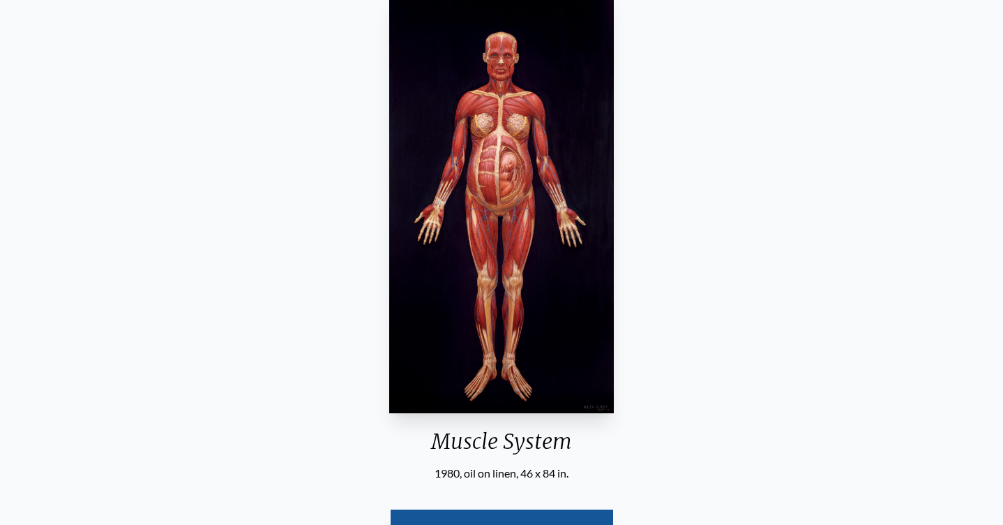
click at [515, 344] on img "8 / 23" at bounding box center [501, 203] width 225 height 420
drag, startPoint x: 435, startPoint y: 423, endPoint x: 585, endPoint y: 454, distance: 153.9
click at [585, 454] on div "Muscle System 1980, oil on linen, 46 x 84 in." at bounding box center [502, 234] width 236 height 494
copy div "Muscle System 1980, oil on linen, 46 x 84 in."
click at [629, 189] on div "Muscle System 1980, oil on linen, 46 x 84 in. Visit the CoSM Shop" at bounding box center [501, 284] width 981 height 594
